Goal: Information Seeking & Learning: Compare options

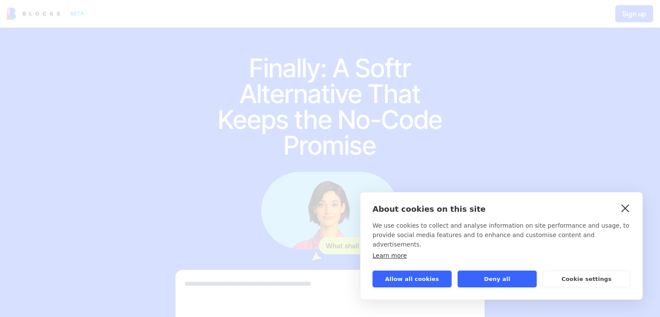
click at [628, 215] on link "close" at bounding box center [625, 208] width 13 height 14
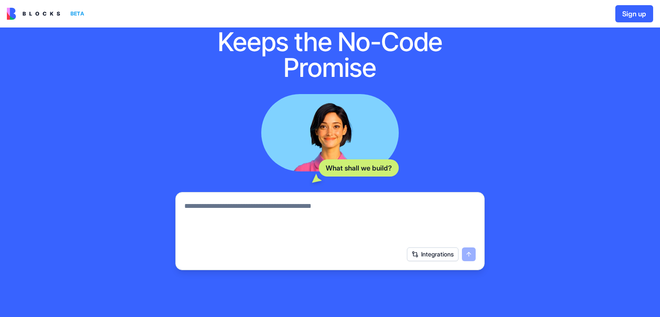
scroll to position [136, 0]
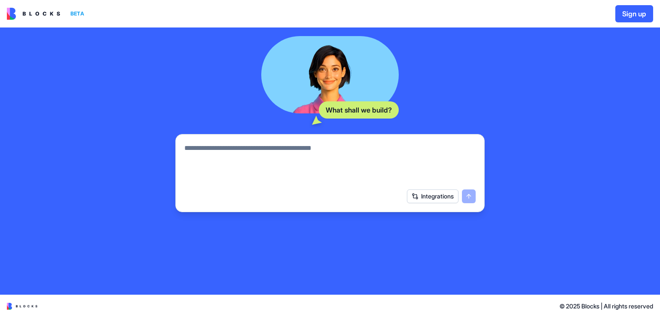
click at [239, 145] on textarea at bounding box center [329, 163] width 291 height 41
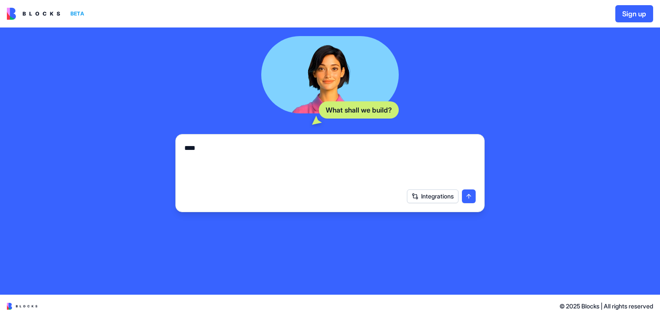
type textarea "****"
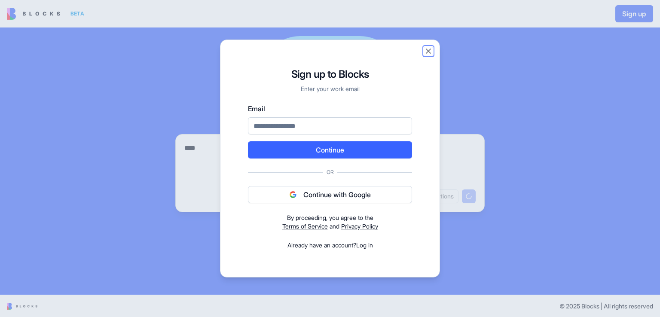
click at [430, 50] on button "Close" at bounding box center [428, 51] width 9 height 9
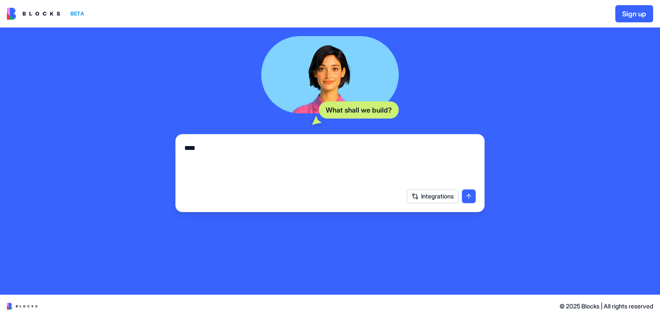
click at [34, 18] on img at bounding box center [33, 14] width 53 height 12
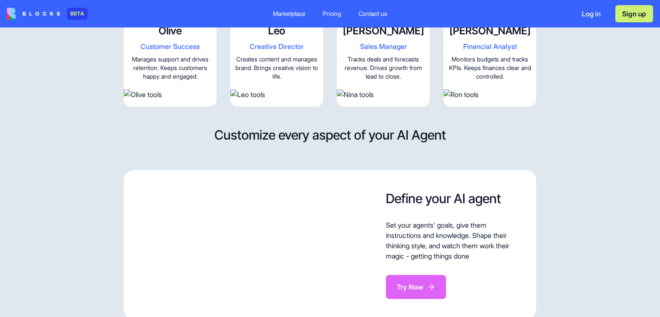
scroll to position [1204, 0]
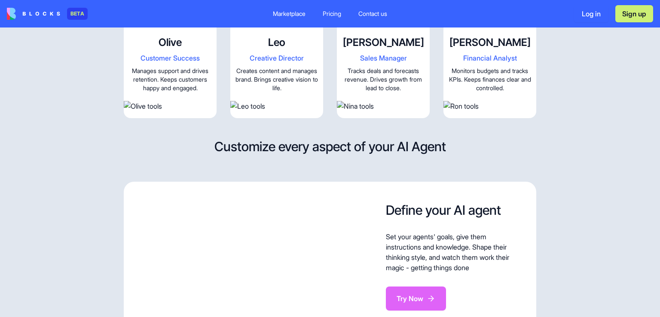
click at [265, 63] on span "Creative Director" at bounding box center [277, 58] width 86 height 10
click at [272, 111] on img at bounding box center [276, 106] width 93 height 10
click at [279, 29] on video at bounding box center [276, 5] width 93 height 46
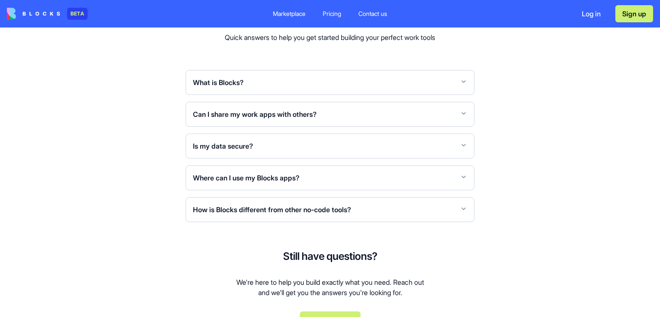
scroll to position [3181, 0]
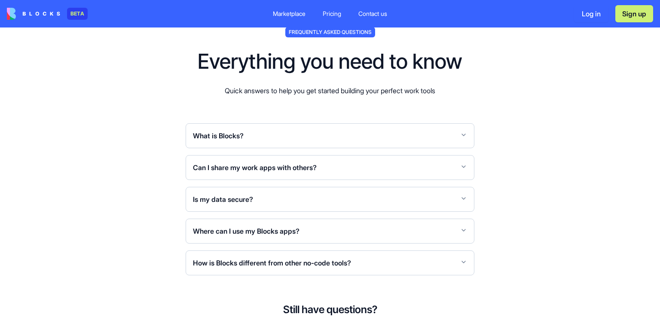
click at [335, 15] on div "Pricing" at bounding box center [332, 13] width 18 height 9
